Goal: Information Seeking & Learning: Learn about a topic

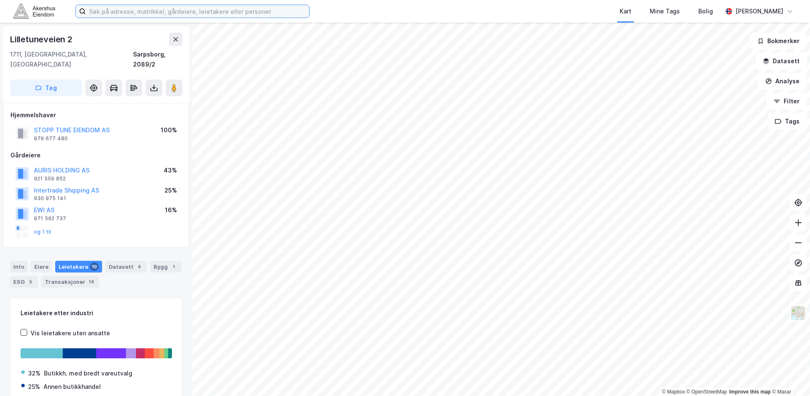
click at [216, 12] on input at bounding box center [197, 11] width 223 height 13
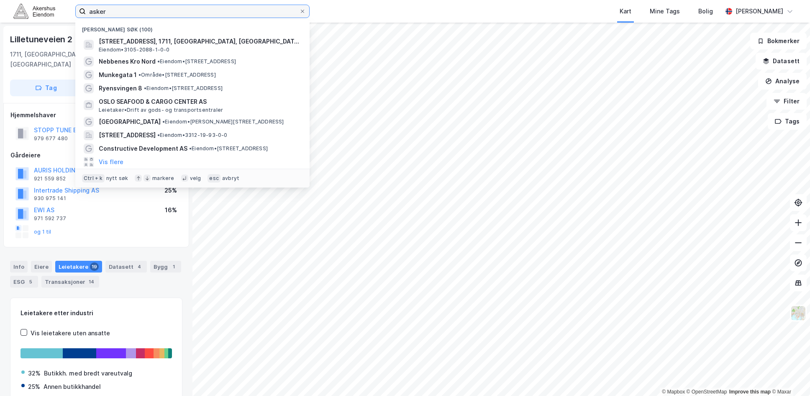
type input "asker"
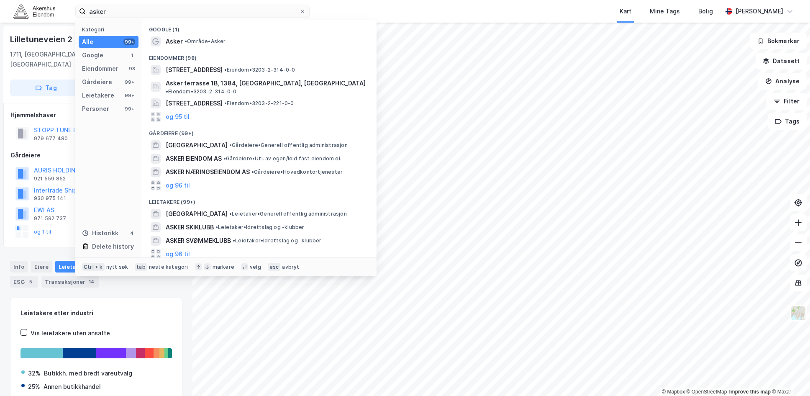
click at [177, 49] on div "Eiendommer (98)" at bounding box center [259, 55] width 234 height 15
click at [177, 40] on span "Asker" at bounding box center [174, 41] width 17 height 10
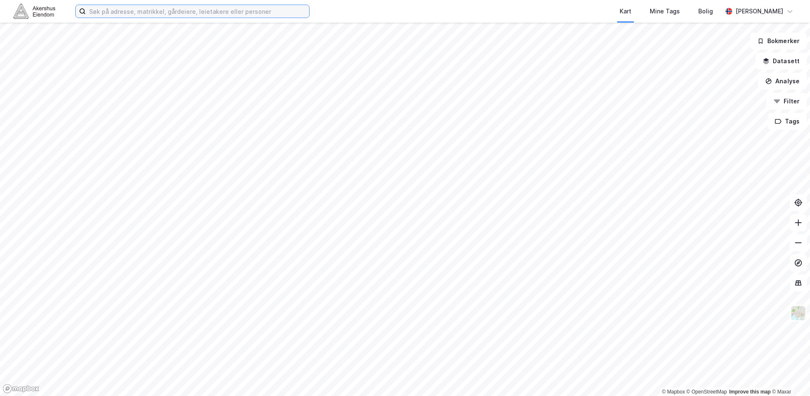
click at [135, 10] on input at bounding box center [197, 11] width 223 height 13
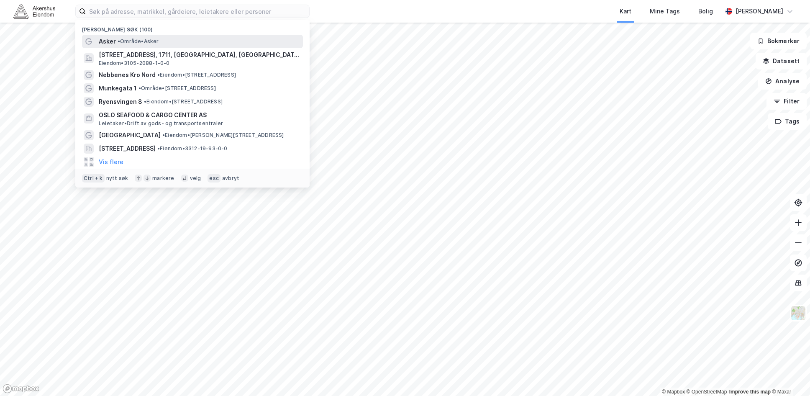
click at [120, 38] on span "•" at bounding box center [119, 41] width 3 height 6
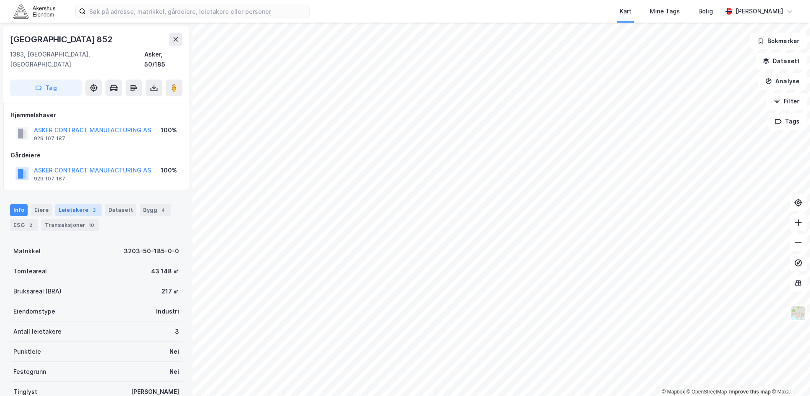
click at [65, 204] on div "Leietakere 3" at bounding box center [78, 210] width 46 height 12
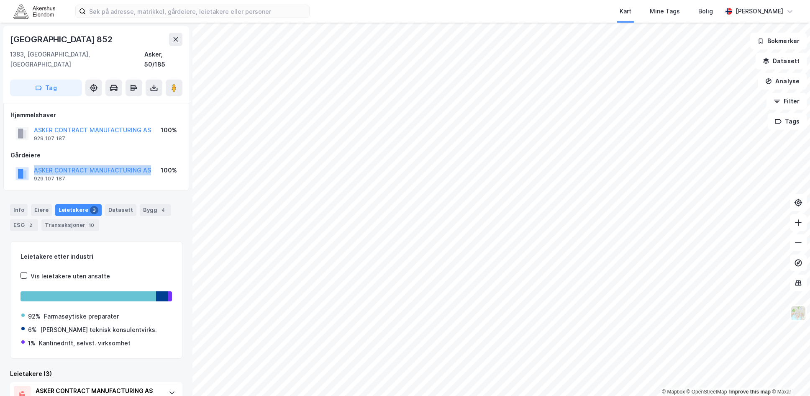
drag, startPoint x: 152, startPoint y: 159, endPoint x: 33, endPoint y: 160, distance: 118.4
click at [33, 164] on div "ASKER CONTRACT MANUFACTURING AS 929 107 187 100%" at bounding box center [96, 174] width 172 height 20
copy button "ASKER CONTRACT MANUFACTURING AS"
click at [148, 12] on input at bounding box center [197, 11] width 223 height 13
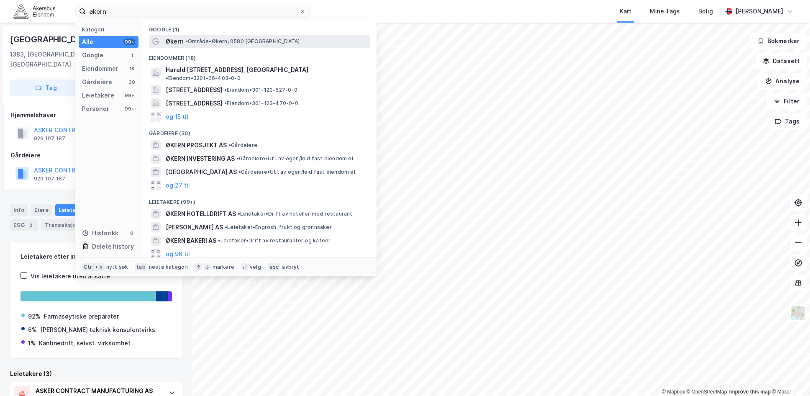
click at [174, 38] on span "Økern" at bounding box center [175, 41] width 18 height 10
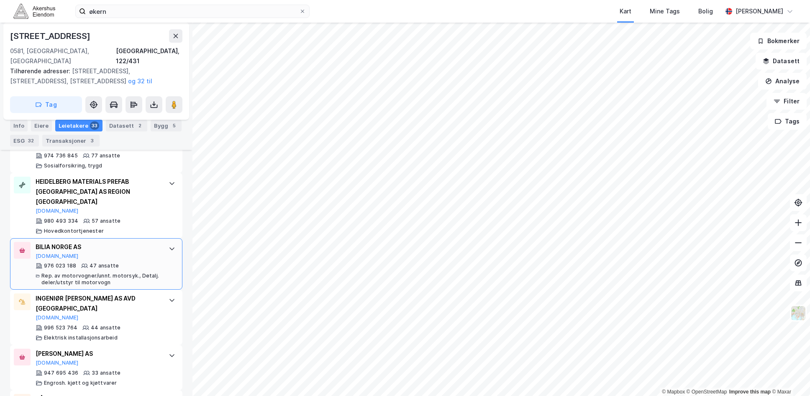
scroll to position [309, 0]
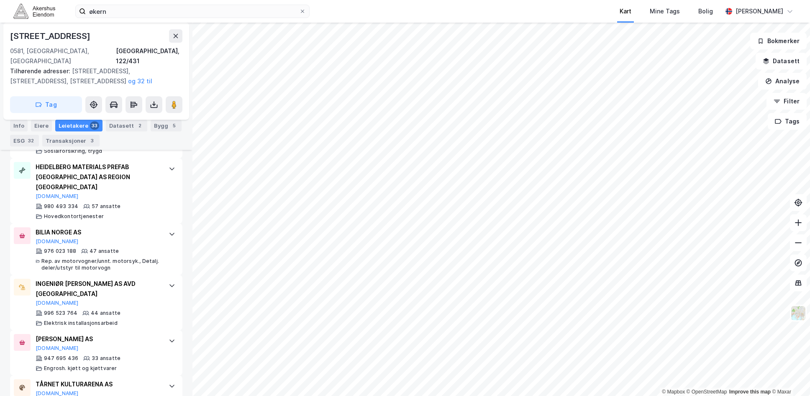
click at [622, 12] on div "økern Kart Mine Tags Bolig [PERSON_NAME] © Mapbox © OpenStreetMap Improve this …" at bounding box center [405, 198] width 810 height 396
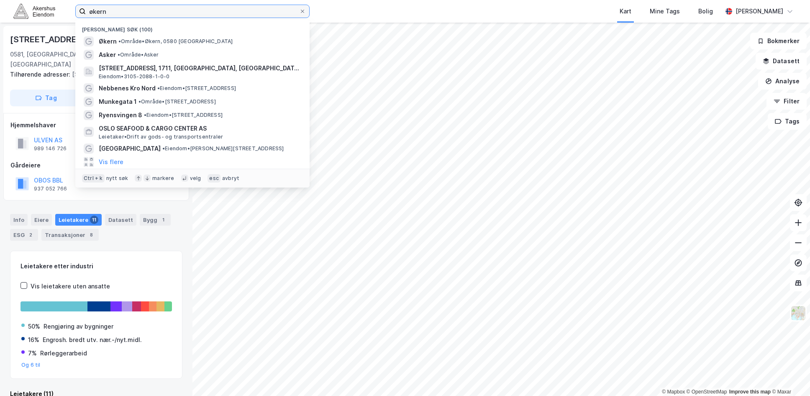
click at [110, 13] on input "økern" at bounding box center [192, 11] width 213 height 13
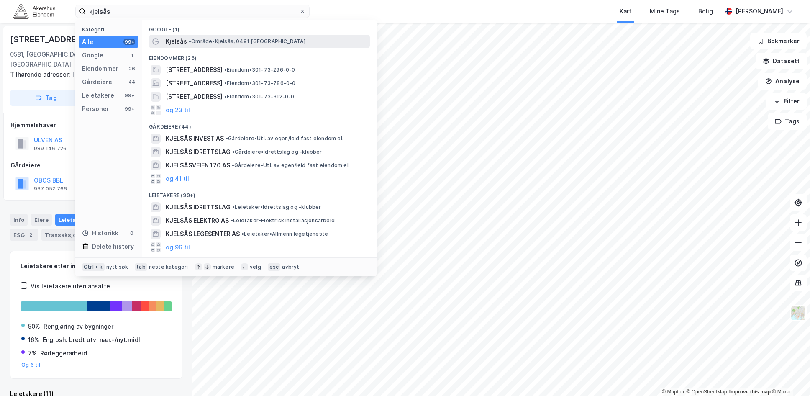
click at [204, 42] on span "• Område • [GEOGRAPHIC_DATA], 0491 [GEOGRAPHIC_DATA]" at bounding box center [247, 41] width 117 height 7
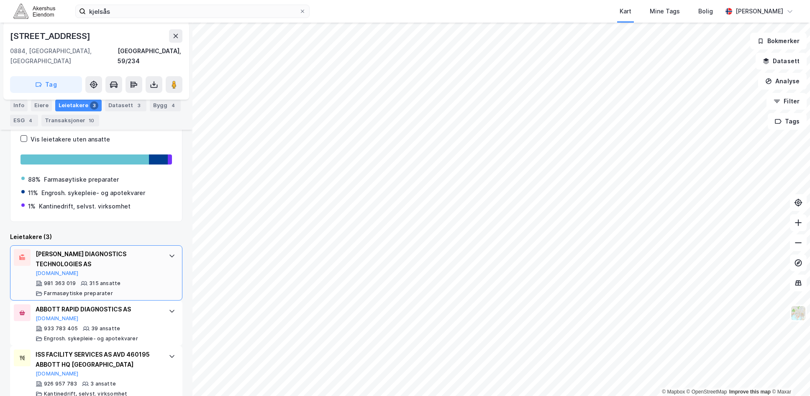
scroll to position [142, 0]
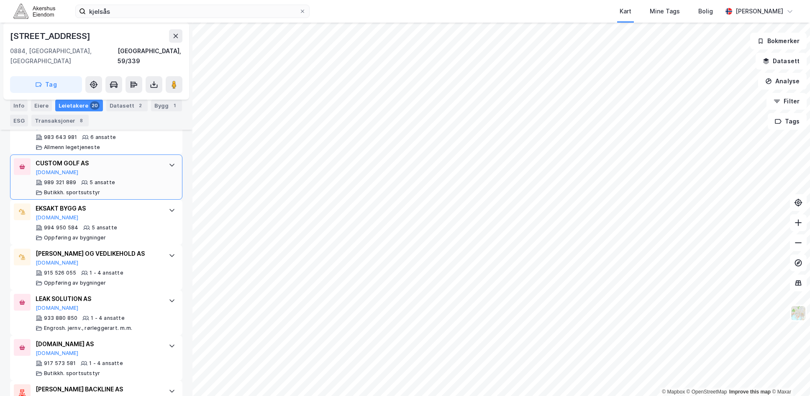
scroll to position [622, 0]
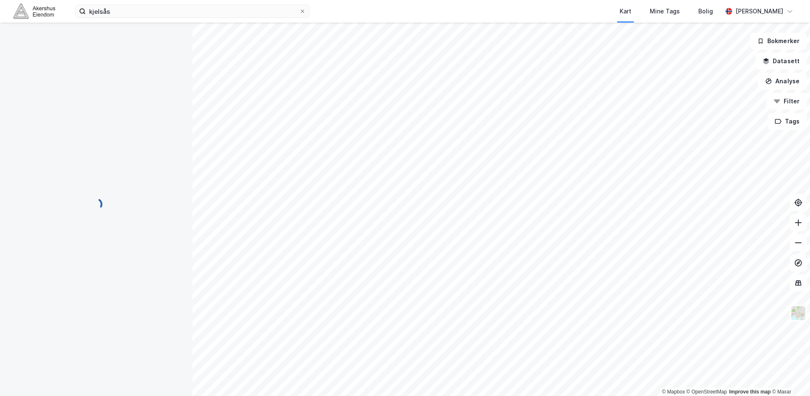
scroll to position [34, 0]
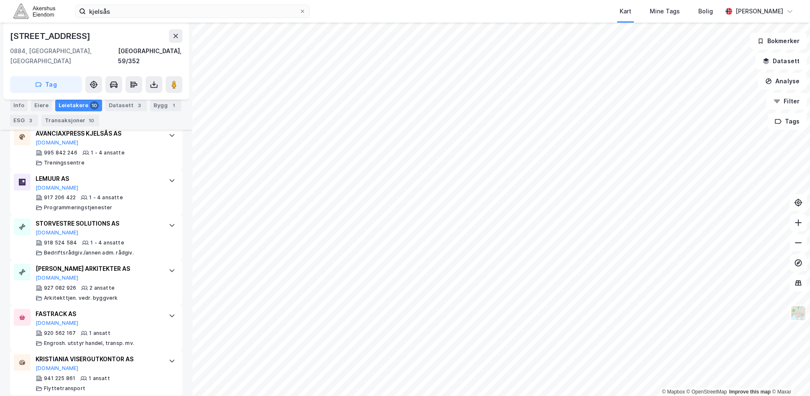
scroll to position [30, 0]
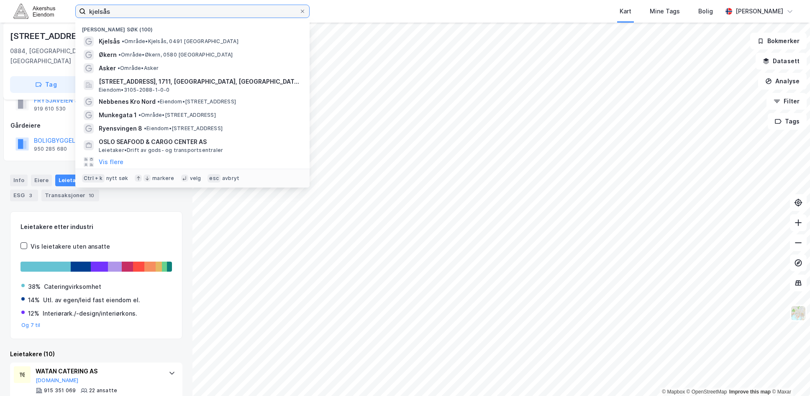
click at [231, 10] on input "kjelsås" at bounding box center [192, 11] width 213 height 13
paste input "[STREET_ADDRESS]"
type input "[STREET_ADDRESS]"
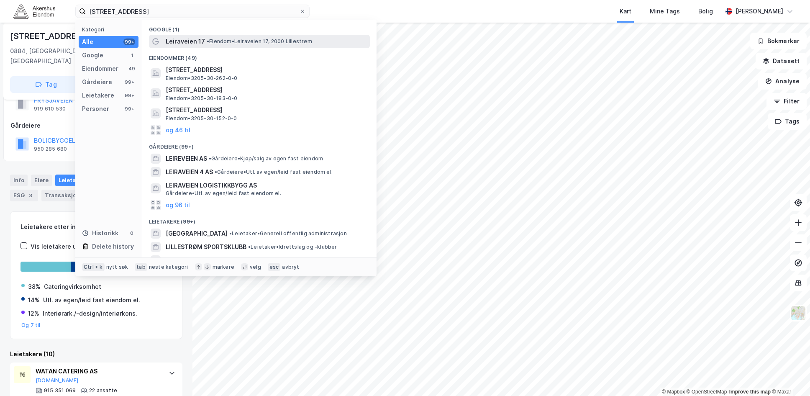
click at [266, 39] on span "• Eiendom • [STREET_ADDRESS]" at bounding box center [259, 41] width 105 height 7
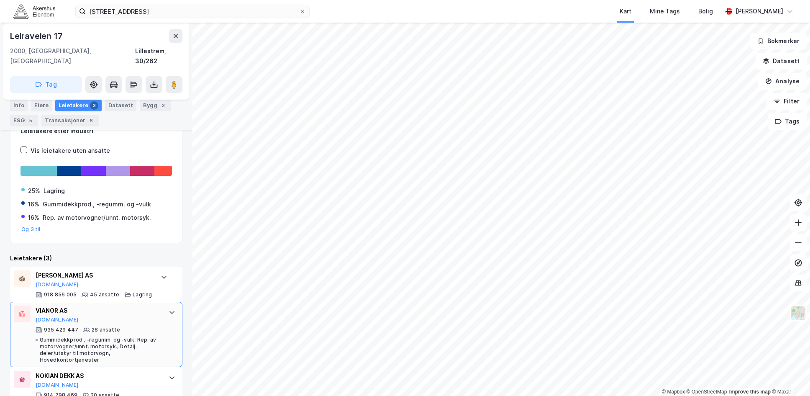
scroll to position [142, 0]
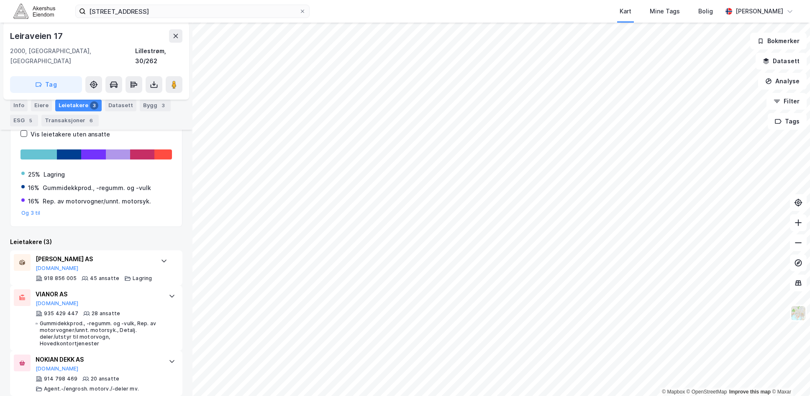
click at [236, 395] on html "[STREET_ADDRESS] Kart Mine Tags Bolig [PERSON_NAME] © Mapbox © OpenStreetMap Im…" at bounding box center [405, 198] width 810 height 396
